Goal: Navigation & Orientation: Find specific page/section

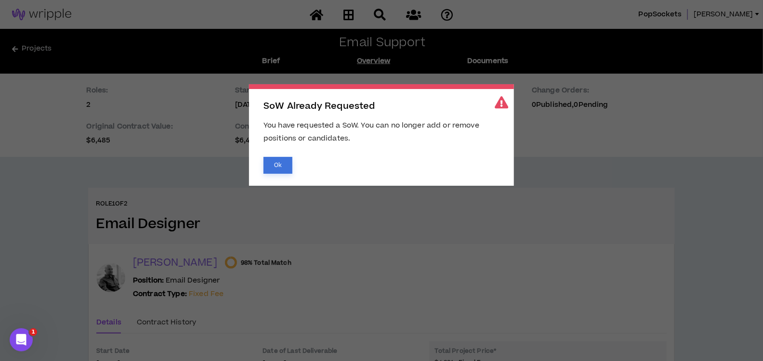
click at [283, 166] on button "Ok" at bounding box center [277, 165] width 29 height 17
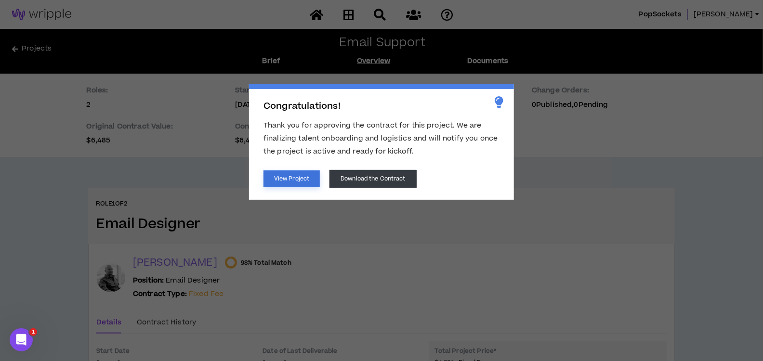
click at [288, 177] on button "View Project" at bounding box center [291, 178] width 56 height 17
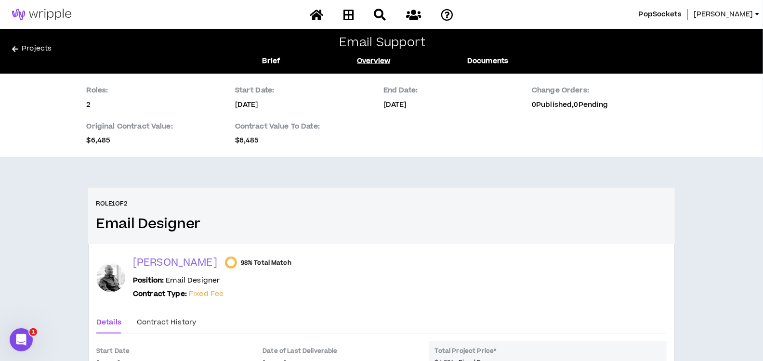
click at [340, 13] on div "Home" at bounding box center [381, 14] width 169 height 17
click at [347, 13] on icon at bounding box center [348, 15] width 11 height 12
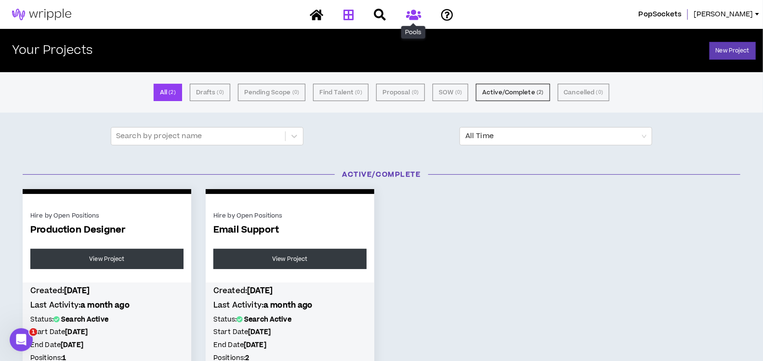
click at [413, 14] on icon at bounding box center [413, 15] width 15 height 12
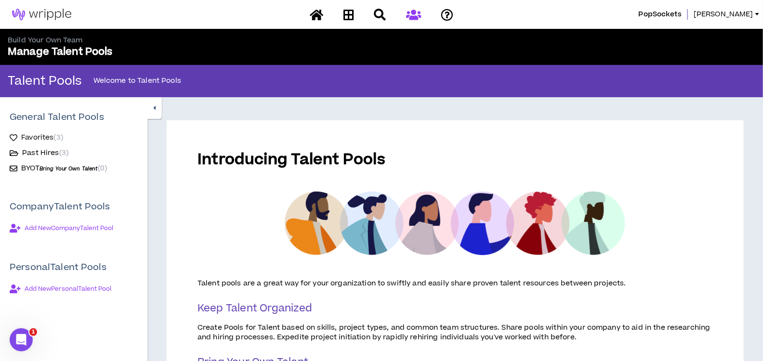
click at [32, 134] on span "Favorites ( 3 )" at bounding box center [42, 138] width 42 height 10
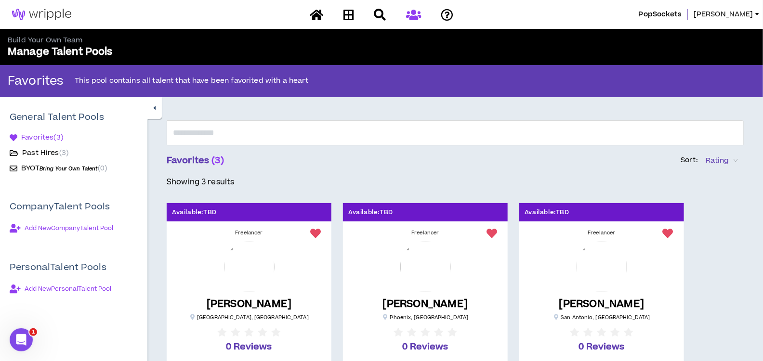
click at [681, 9] on span "PopSockets" at bounding box center [660, 14] width 43 height 11
click at [747, 14] on span "[PERSON_NAME]" at bounding box center [724, 14] width 60 height 11
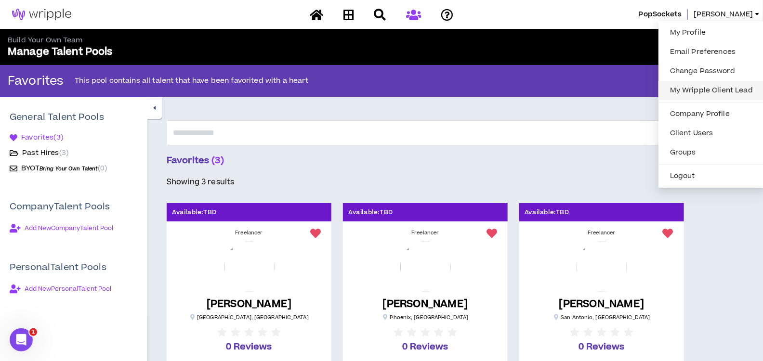
click at [701, 87] on link "My Wripple Client Lead" at bounding box center [711, 90] width 94 height 14
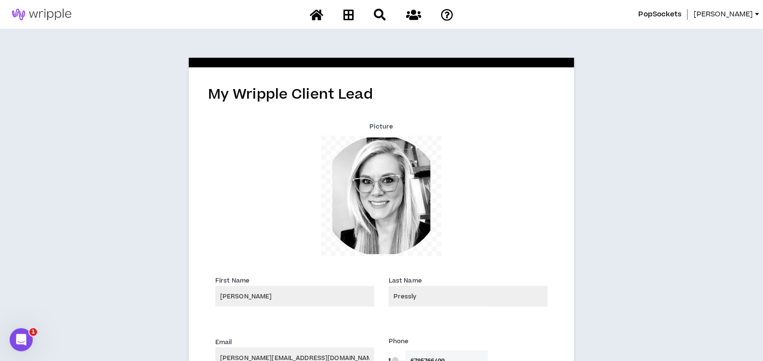
click at [745, 19] on span "[PERSON_NAME]" at bounding box center [724, 14] width 60 height 11
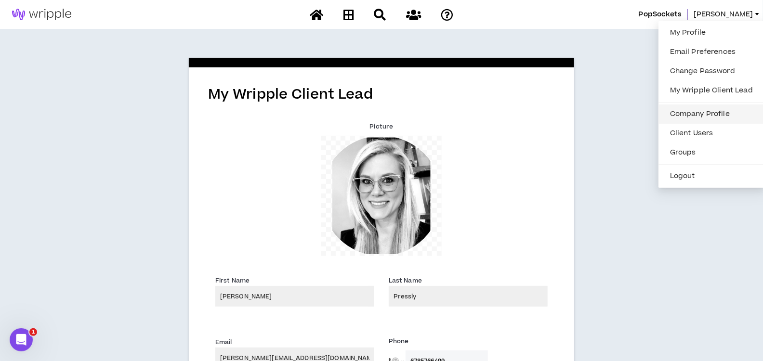
click at [692, 114] on link "Company Profile" at bounding box center [711, 114] width 94 height 14
select select "*"
select select "**"
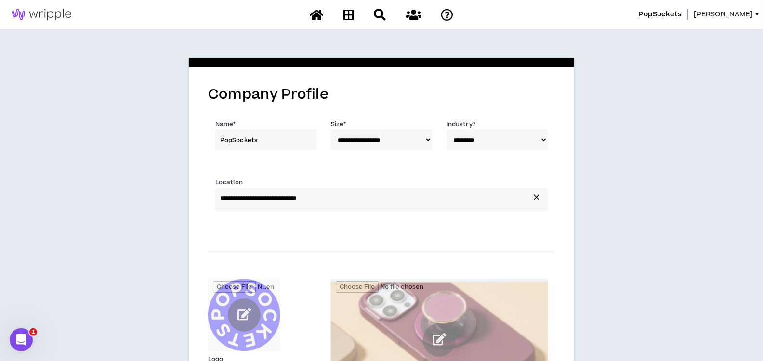
click at [745, 10] on span "[PERSON_NAME]" at bounding box center [724, 14] width 60 height 11
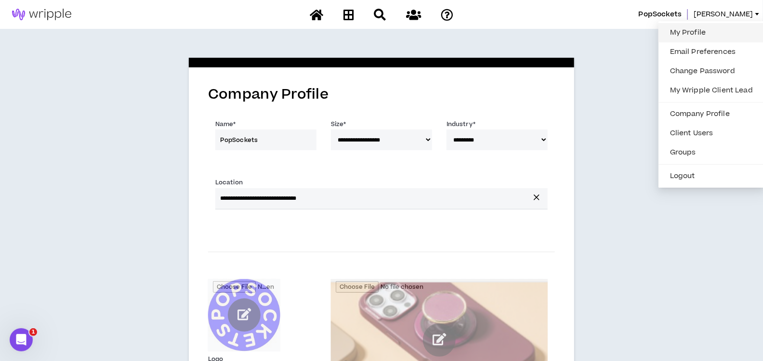
click at [710, 27] on link "My Profile" at bounding box center [711, 33] width 94 height 14
select select "US"
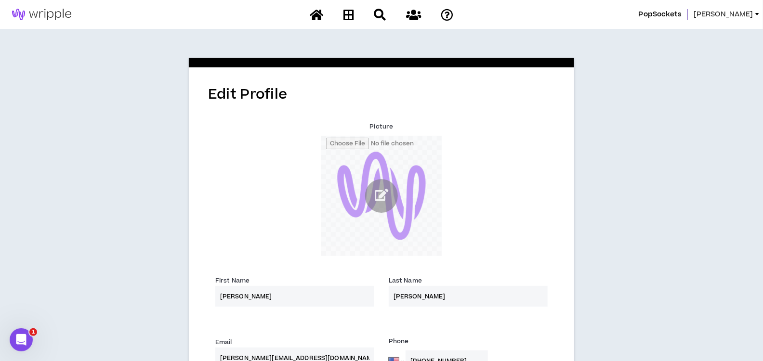
click at [745, 13] on span "[PERSON_NAME]" at bounding box center [724, 14] width 60 height 11
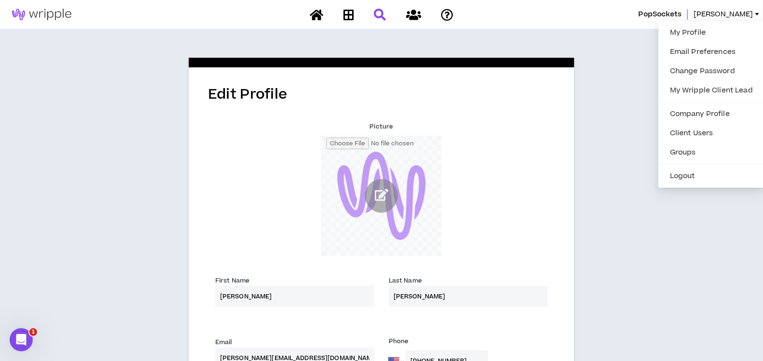
click at [388, 16] on link at bounding box center [379, 14] width 17 height 17
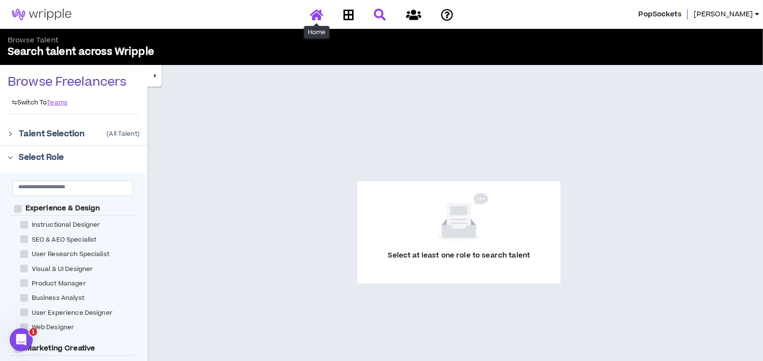
click at [317, 17] on icon at bounding box center [316, 15] width 13 height 12
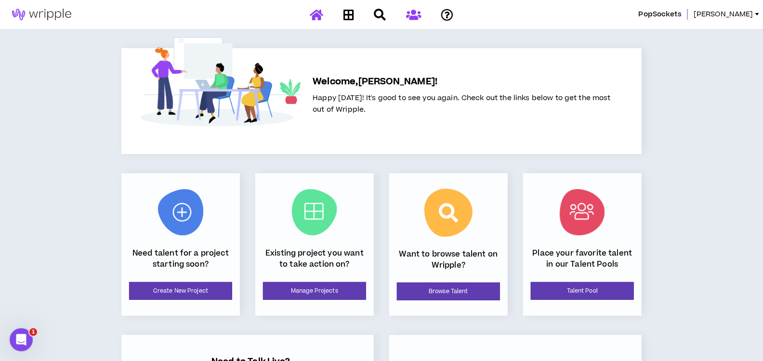
click at [410, 15] on icon at bounding box center [413, 15] width 15 height 12
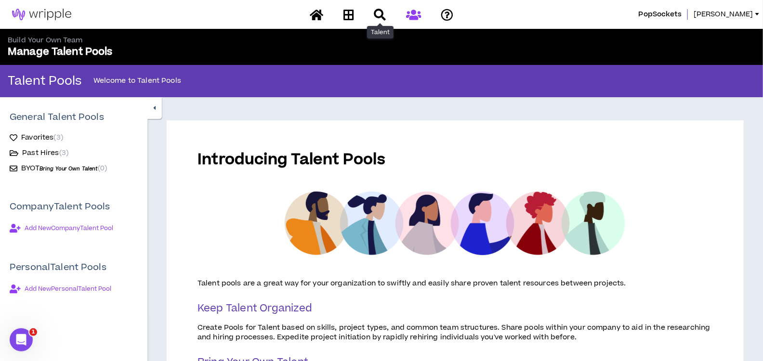
click at [370, 13] on div "Talent" at bounding box center [381, 14] width 169 height 17
click at [384, 14] on icon at bounding box center [380, 15] width 12 height 12
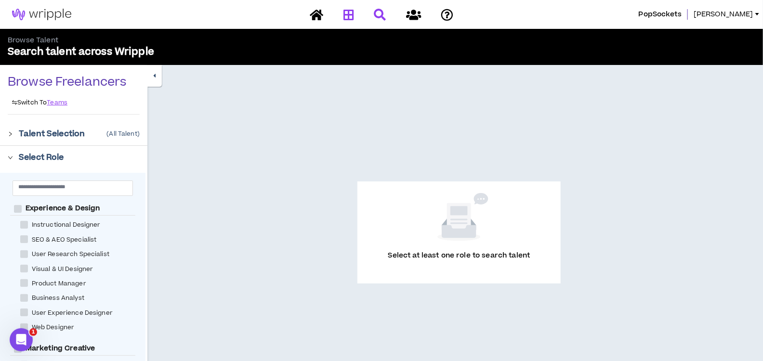
click at [347, 14] on icon at bounding box center [348, 15] width 11 height 12
